Goal: Find specific page/section: Find specific page/section

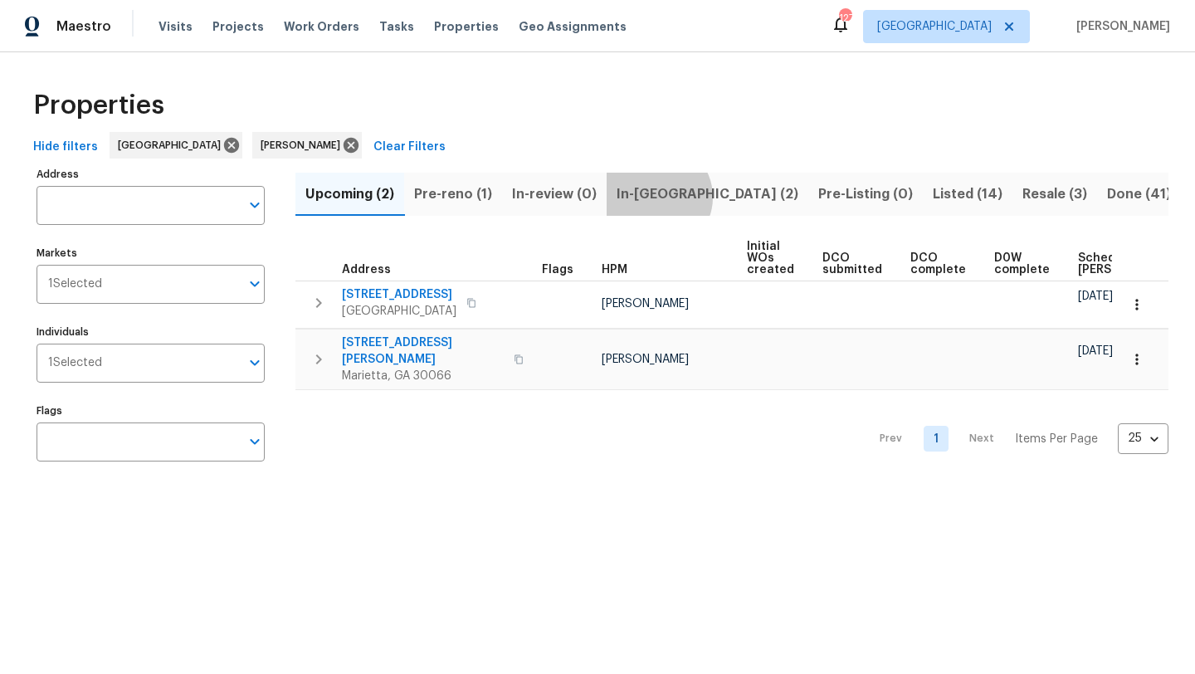
click at [655, 197] on span "In-[GEOGRAPHIC_DATA] (2)" at bounding box center [708, 194] width 182 height 23
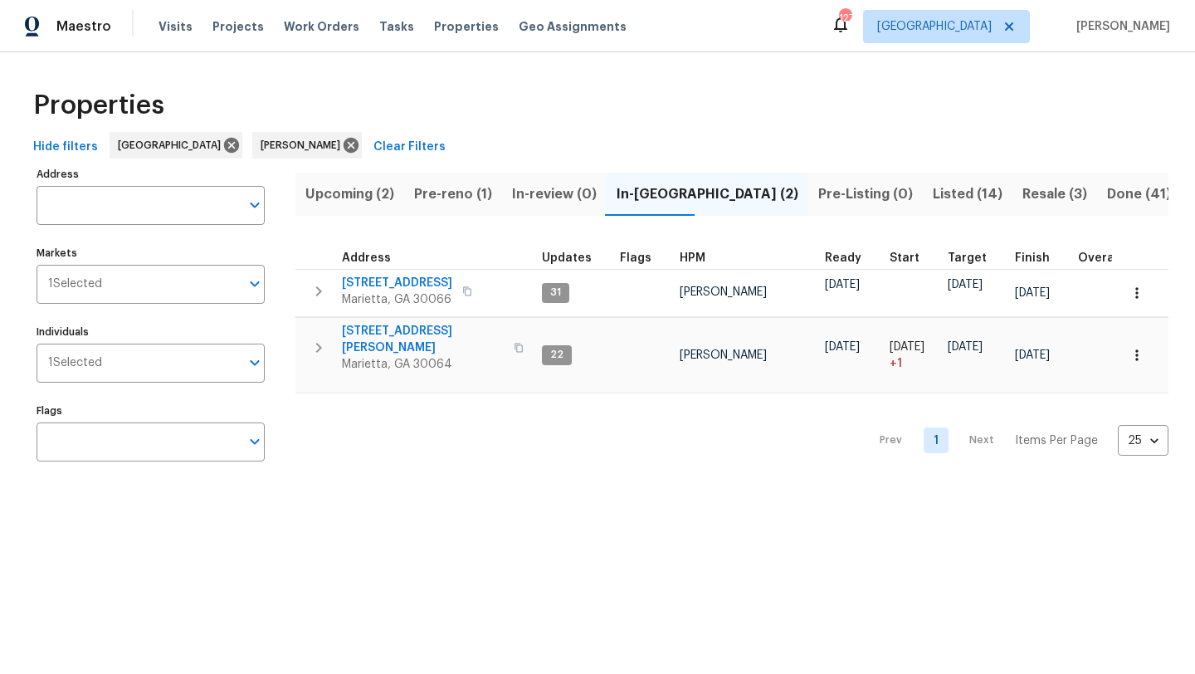
click at [1023, 191] on span "Resale (3)" at bounding box center [1055, 194] width 65 height 23
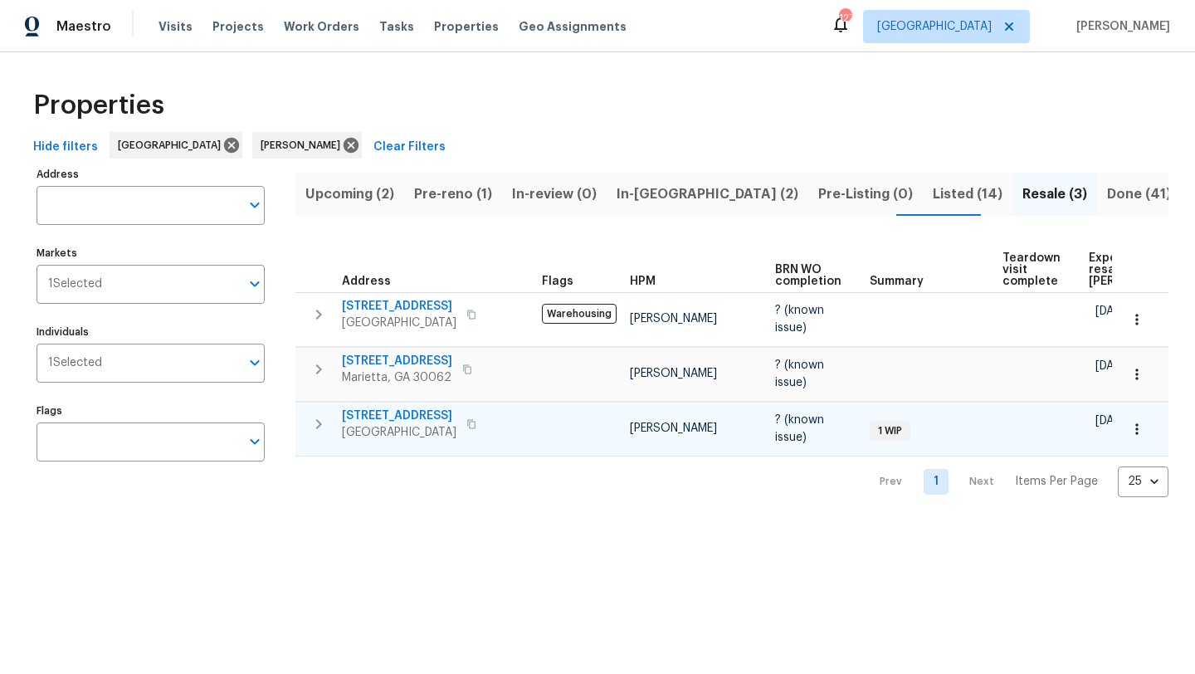
scroll to position [0, 127]
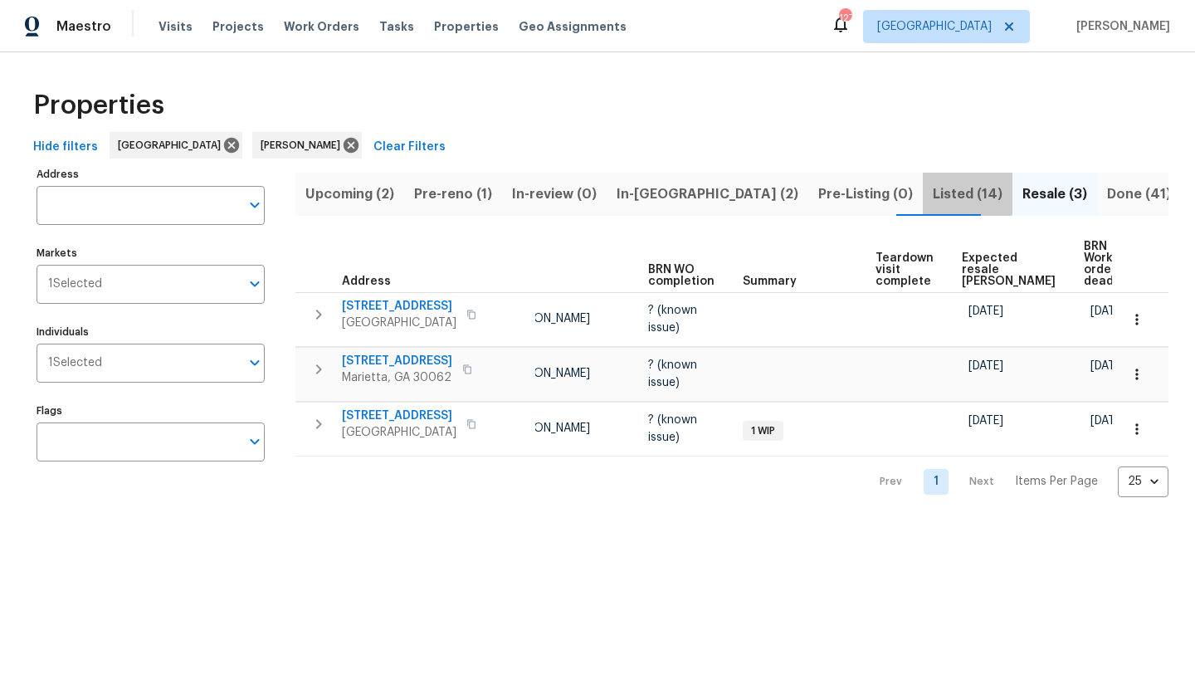
click at [933, 192] on span "Listed (14)" at bounding box center [968, 194] width 70 height 23
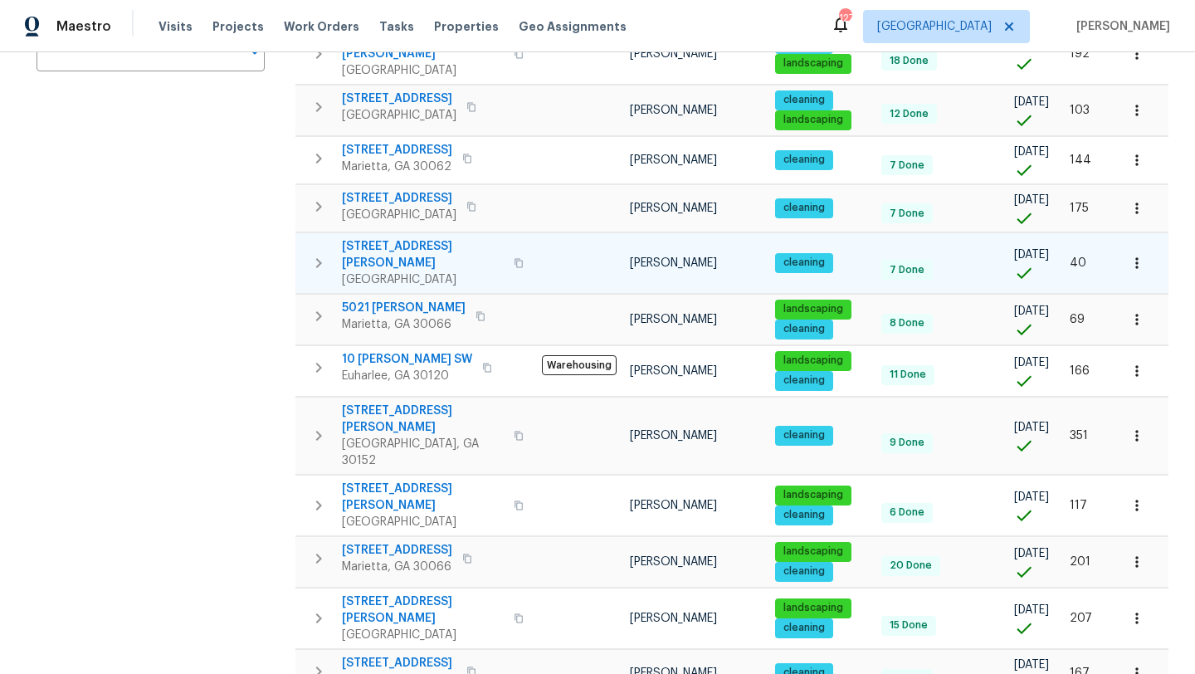
scroll to position [407, 0]
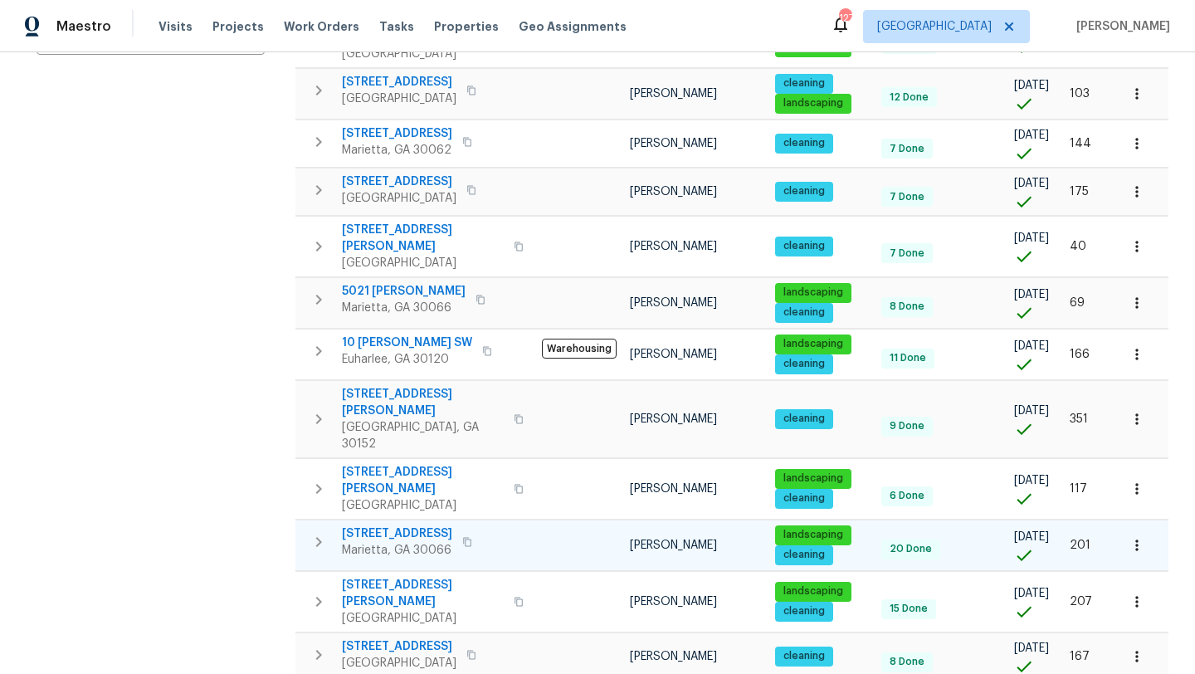
click at [1138, 537] on icon "button" at bounding box center [1137, 545] width 17 height 17
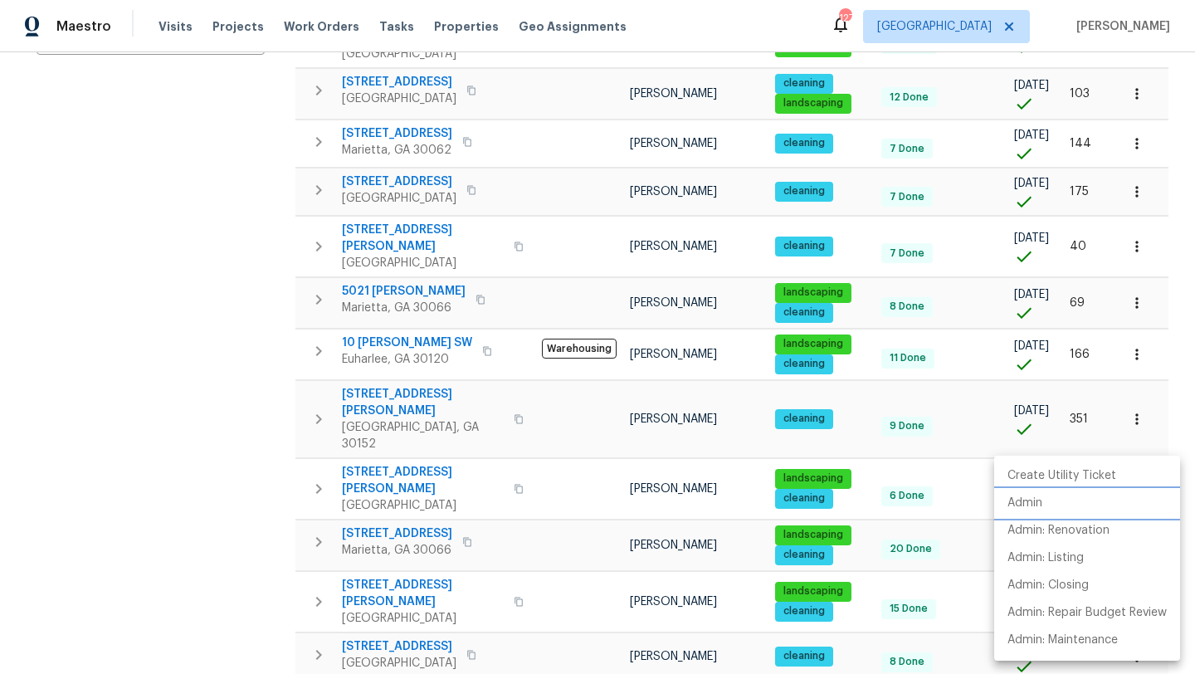
click at [1073, 500] on li "Admin" at bounding box center [1087, 503] width 186 height 27
